Goal: Task Accomplishment & Management: Use online tool/utility

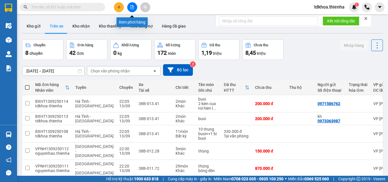
click at [134, 8] on icon "file-add" at bounding box center [132, 7] width 4 height 4
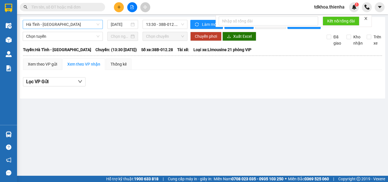
click at [53, 22] on span "Hà Tĩnh - [GEOGRAPHIC_DATA]" at bounding box center [62, 24] width 73 height 9
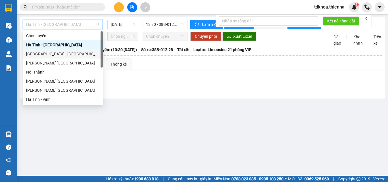
click at [47, 55] on div "[GEOGRAPHIC_DATA] - [GEOGRAPHIC_DATA]" at bounding box center [62, 54] width 73 height 6
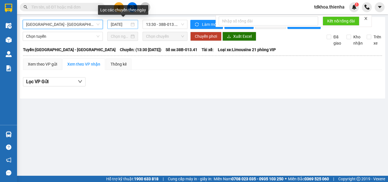
click at [125, 25] on input "[DATE]" at bounding box center [120, 24] width 19 height 6
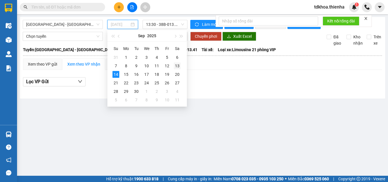
click at [175, 66] on div "13" at bounding box center [177, 65] width 7 height 7
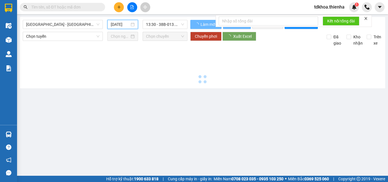
type input "[DATE]"
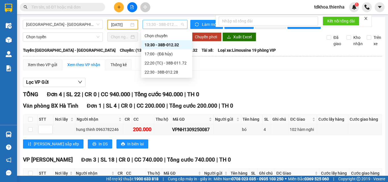
click at [165, 26] on span "13:30 - 38B-012.32" at bounding box center [165, 24] width 38 height 9
click at [170, 71] on div "22:30 - 38B-012.28" at bounding box center [166, 72] width 44 height 6
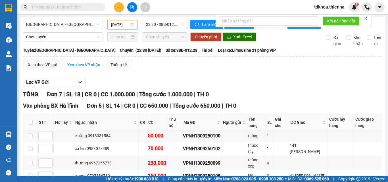
click at [365, 18] on icon "close" at bounding box center [365, 18] width 4 height 4
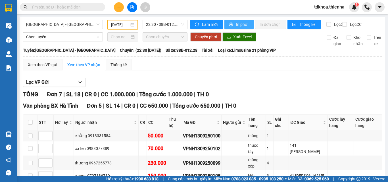
click at [238, 25] on span "In phơi" at bounding box center [242, 24] width 13 height 6
